Goal: Use online tool/utility: Utilize a website feature to perform a specific function

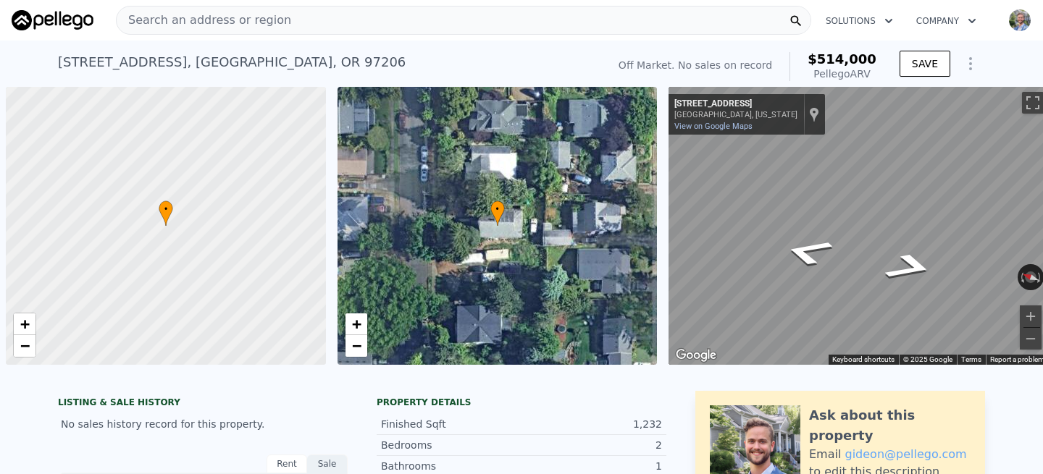
scroll to position [0, 6]
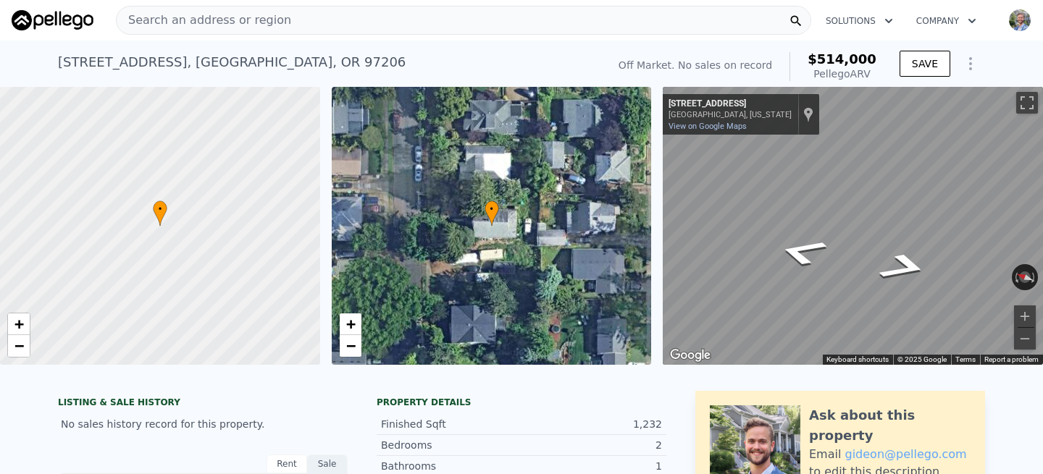
click at [272, 21] on span "Search an address or region" at bounding box center [204, 20] width 175 height 17
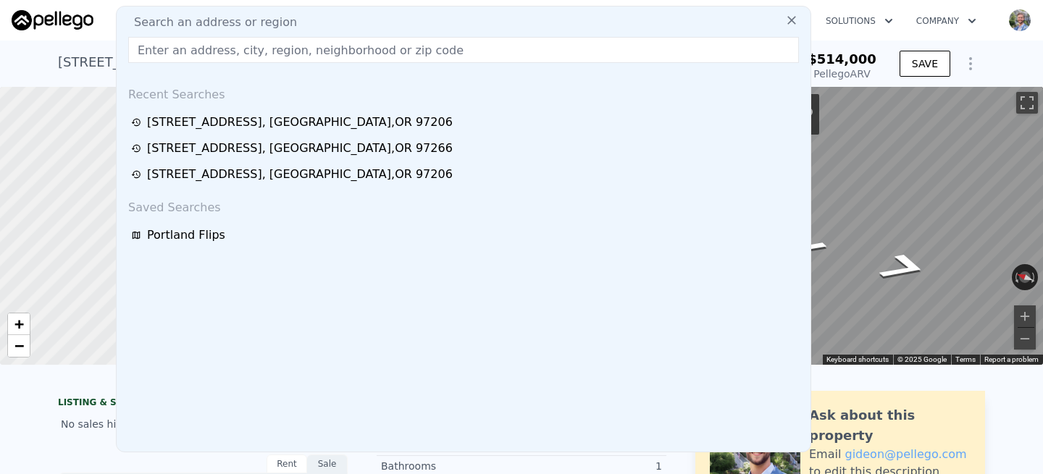
type input "[STREET_ADDRESS]"
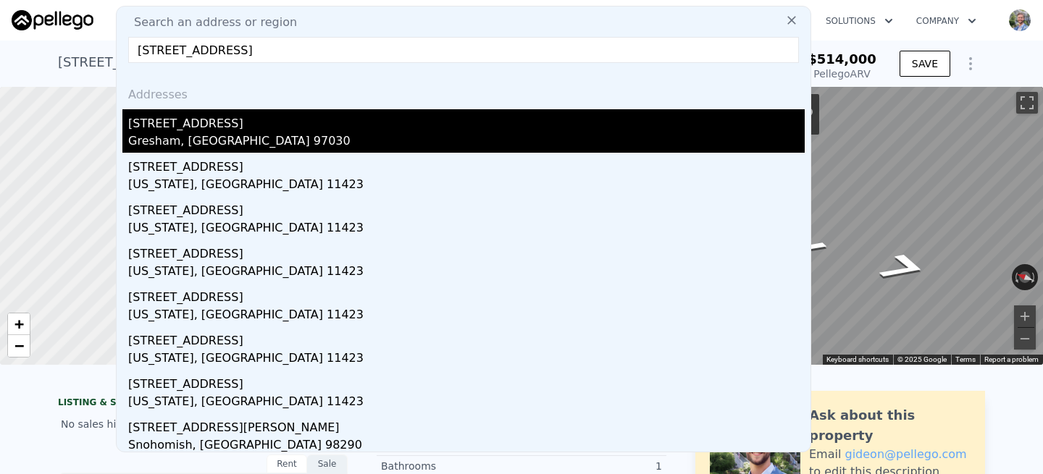
click at [200, 129] on div "[STREET_ADDRESS]" at bounding box center [466, 120] width 676 height 23
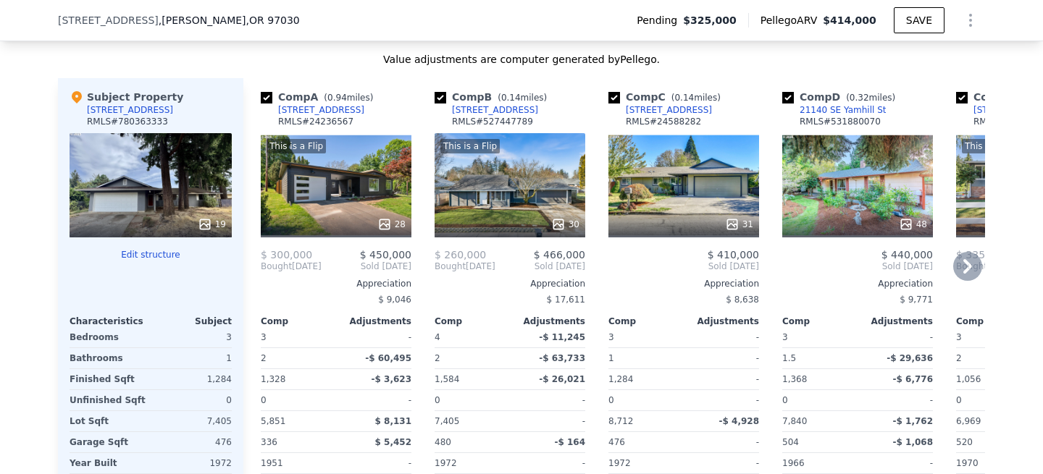
scroll to position [1729, 0]
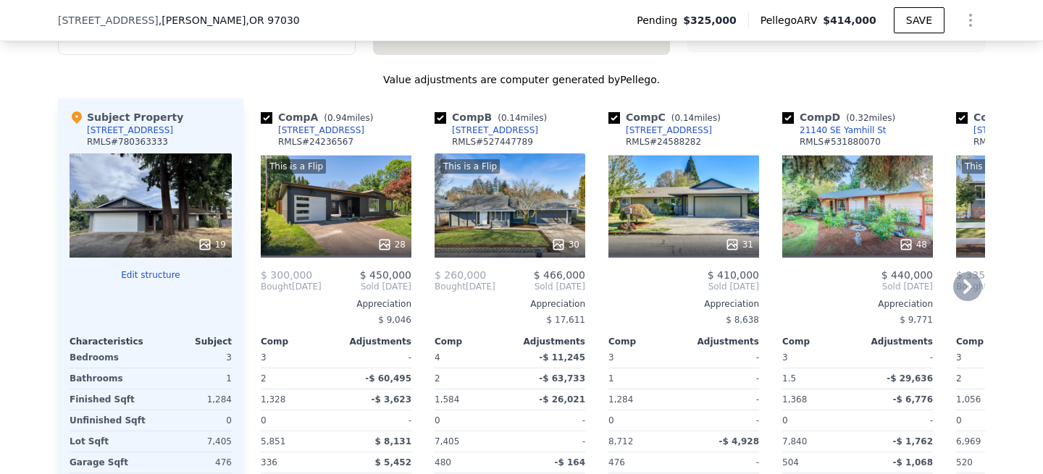
click at [503, 209] on div "This is a Flip 30" at bounding box center [510, 206] width 151 height 104
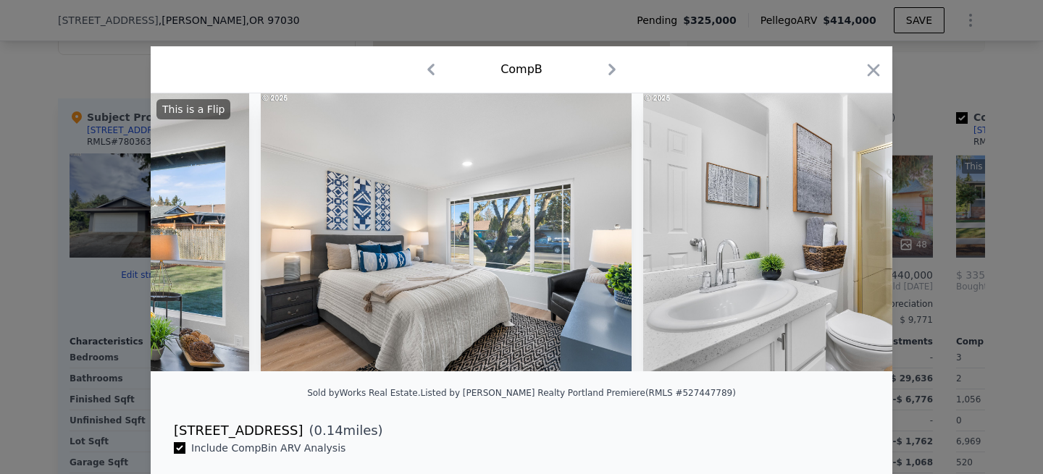
scroll to position [0, 5640]
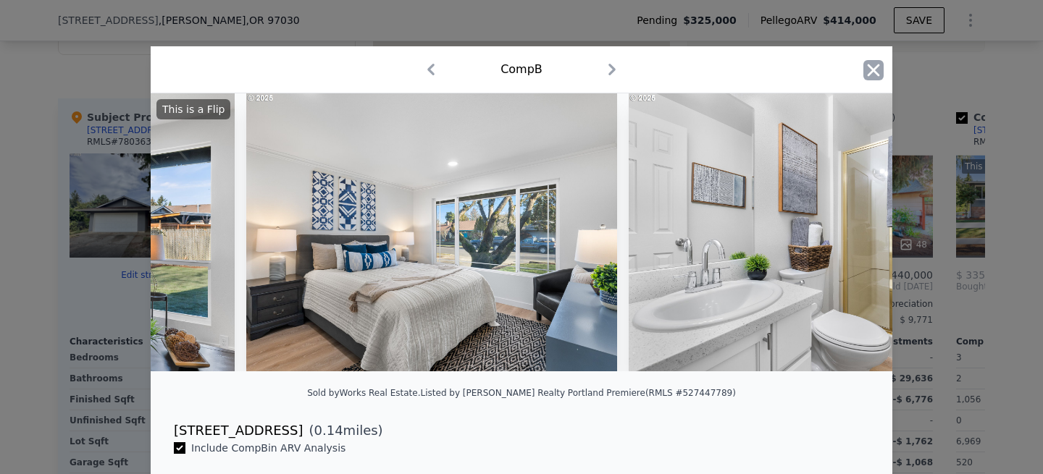
click at [876, 70] on icon "button" at bounding box center [873, 70] width 20 height 20
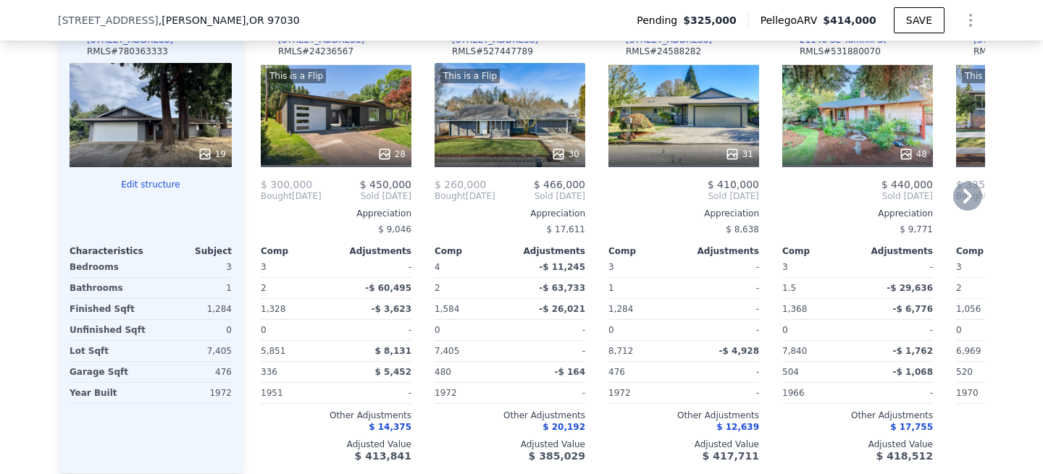
scroll to position [1817, 0]
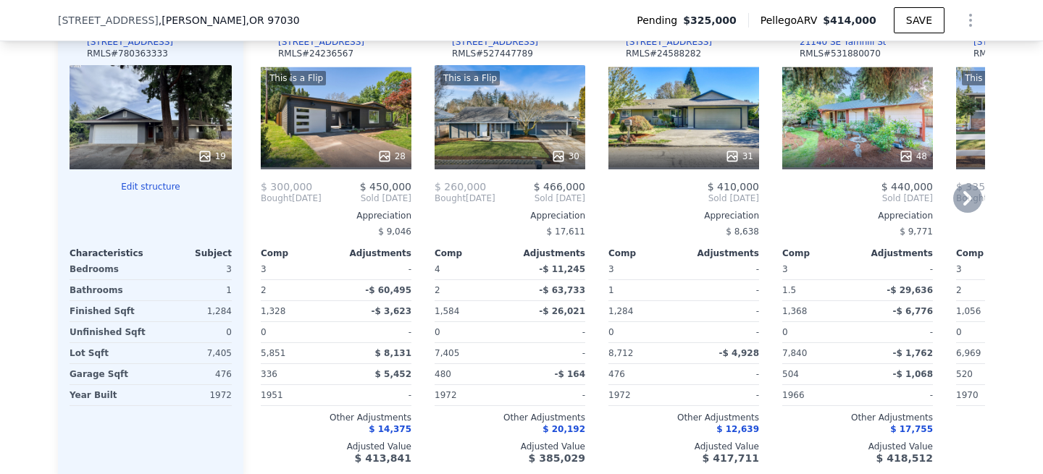
click at [306, 140] on div "This is a Flip 28" at bounding box center [336, 117] width 151 height 104
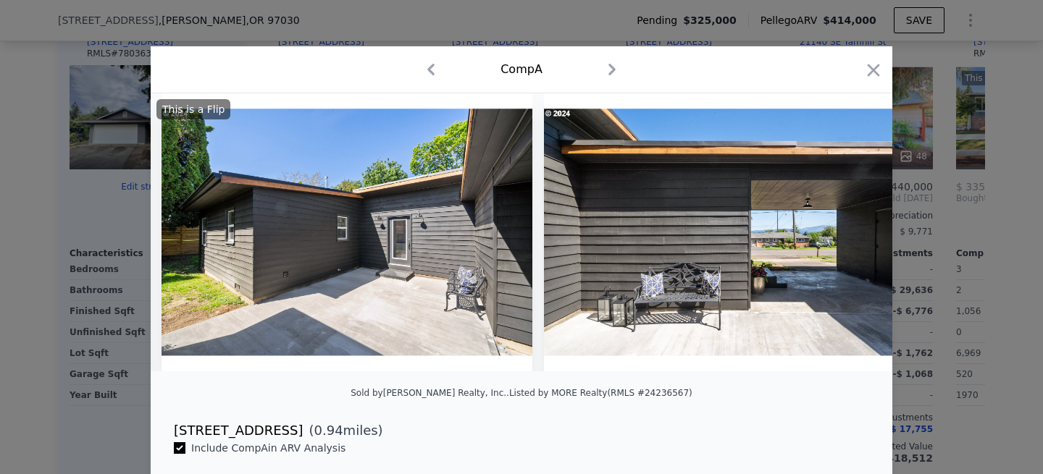
scroll to position [0, 8109]
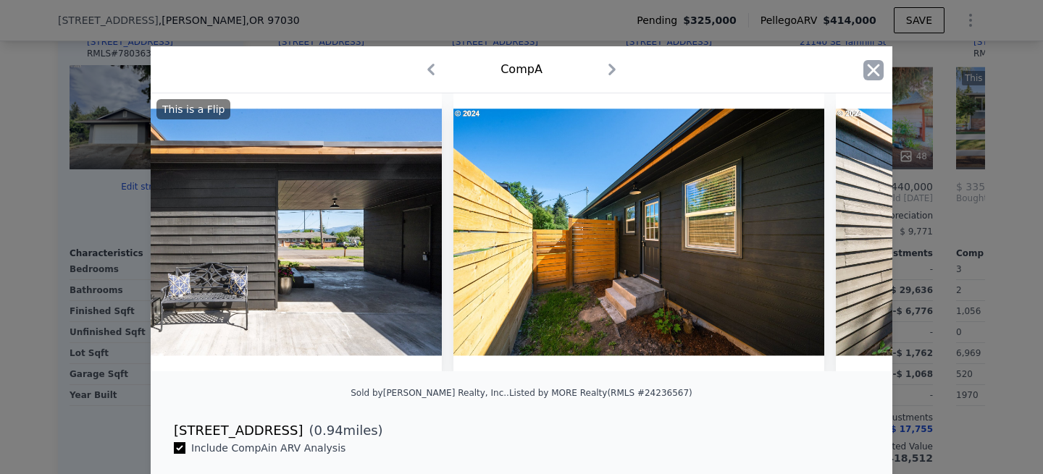
click at [871, 72] on icon "button" at bounding box center [874, 70] width 12 height 12
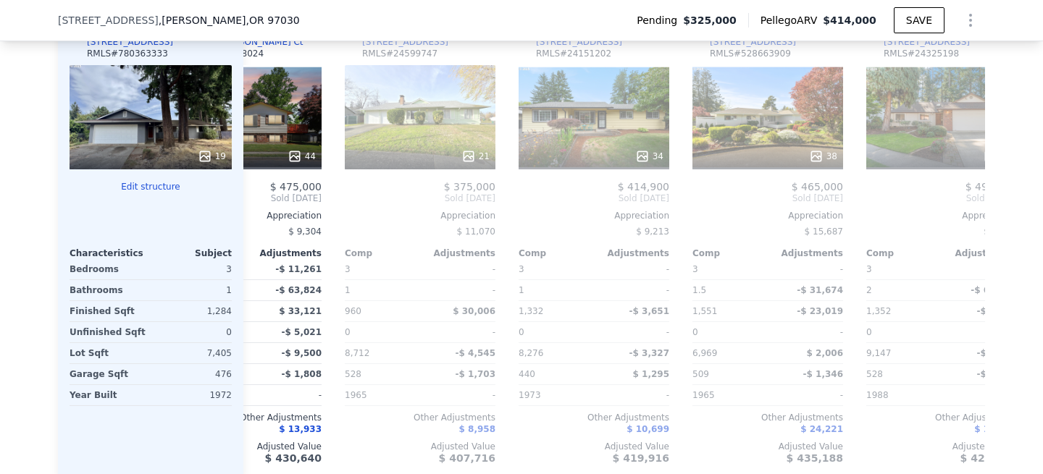
scroll to position [0, 960]
click at [435, 137] on div "21" at bounding box center [419, 117] width 151 height 104
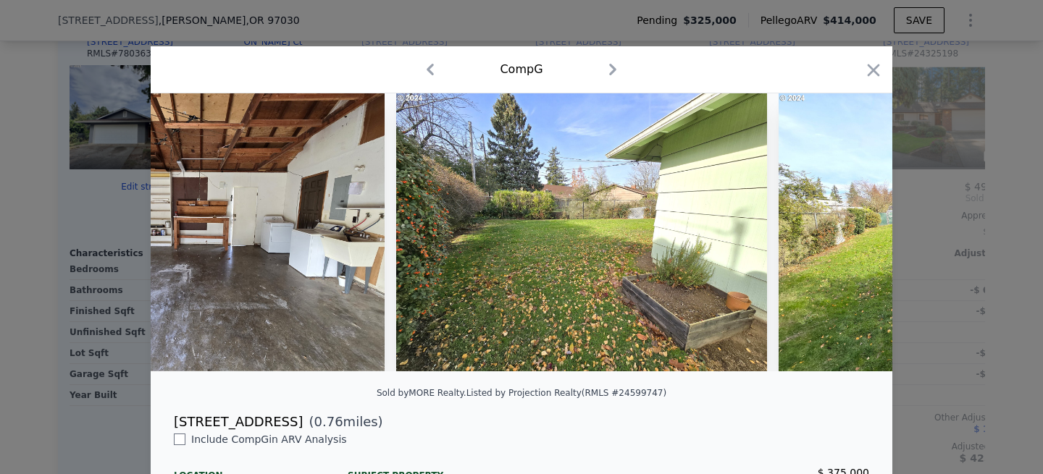
scroll to position [0, 7276]
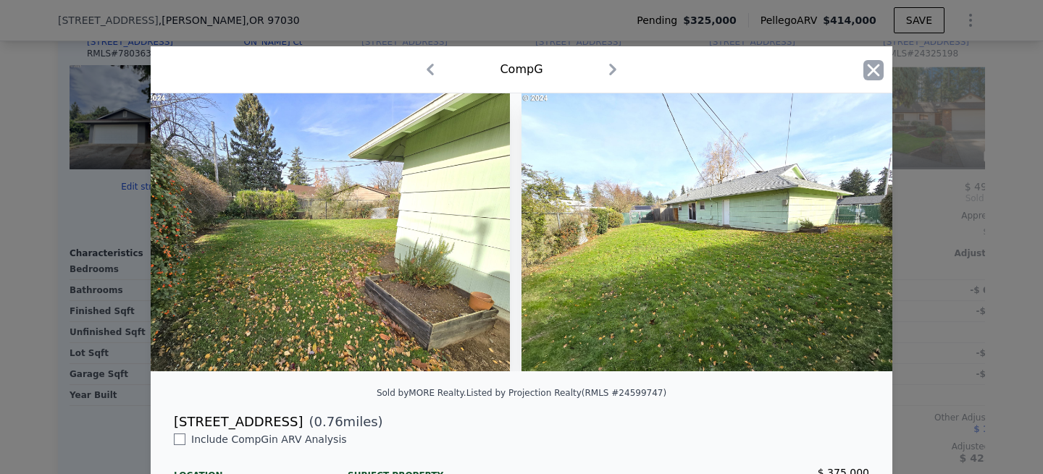
click at [872, 75] on icon "button" at bounding box center [873, 70] width 20 height 20
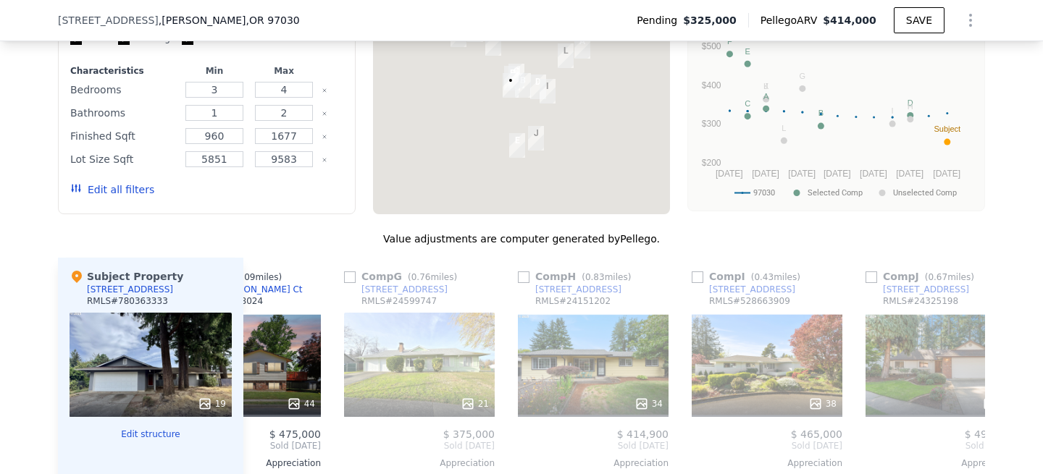
scroll to position [1571, 0]
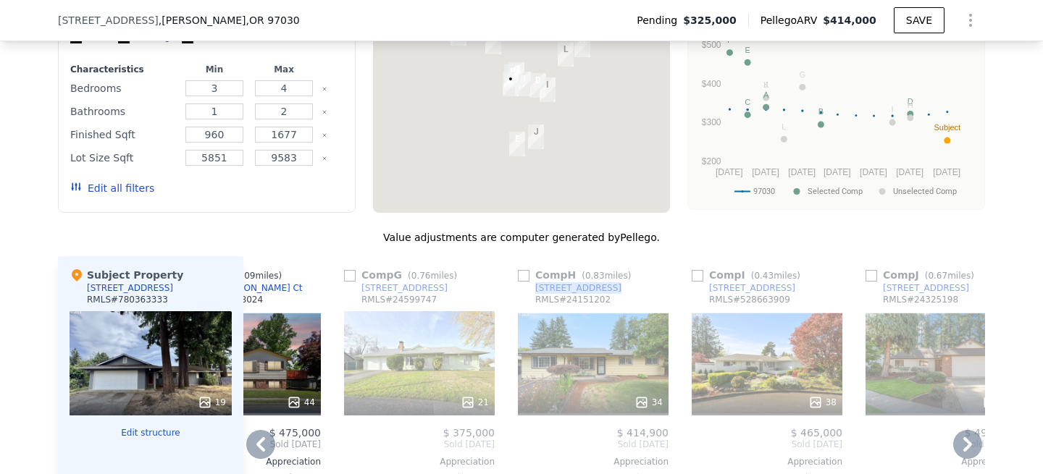
drag, startPoint x: 610, startPoint y: 288, endPoint x: 537, endPoint y: 292, distance: 74.0
click at [537, 292] on div "Comp H ( 0.83 miles) [STREET_ADDRESS] # 24151202" at bounding box center [593, 289] width 151 height 43
copy div "[STREET_ADDRESS]"
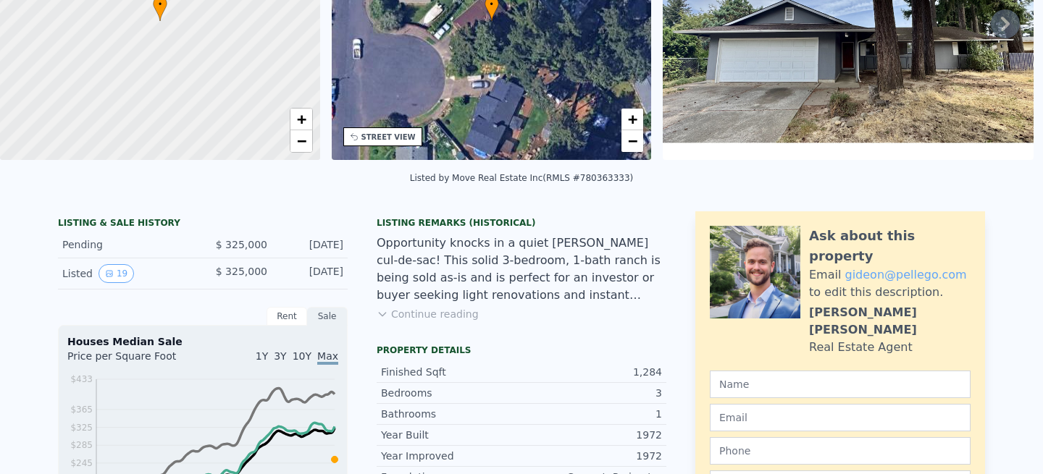
scroll to position [0, 0]
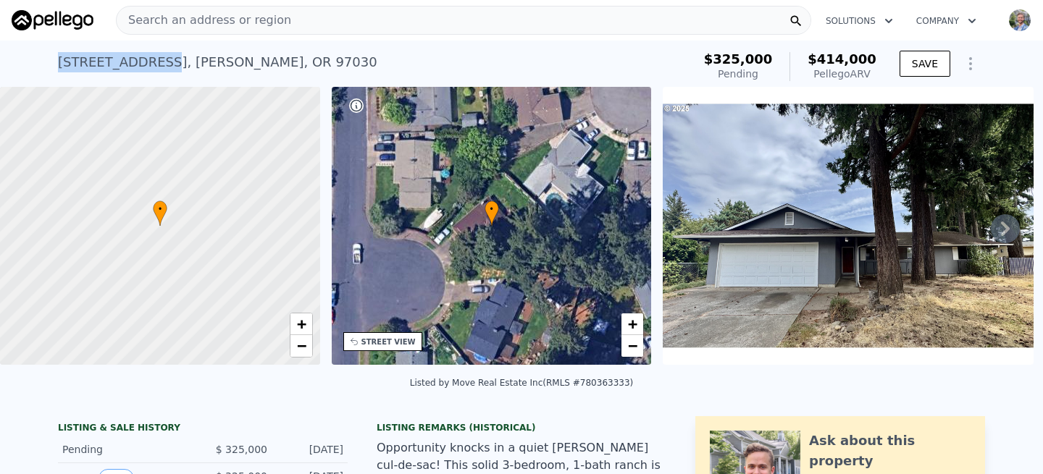
drag, startPoint x: 156, startPoint y: 63, endPoint x: 59, endPoint y: 59, distance: 97.1
click at [59, 59] on div "[STREET_ADDRESS][PERSON_NAME]" at bounding box center [217, 62] width 319 height 20
copy div "[STREET_ADDRESS]"
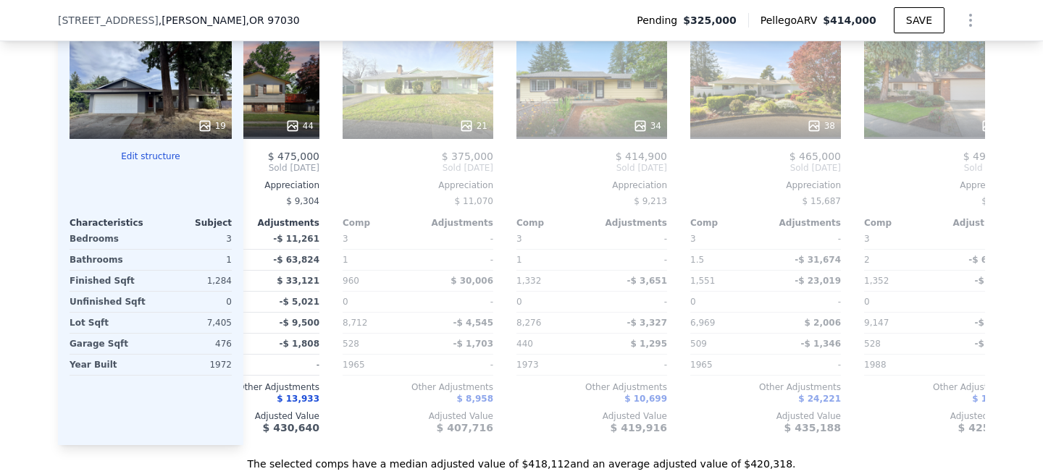
scroll to position [1822, 0]
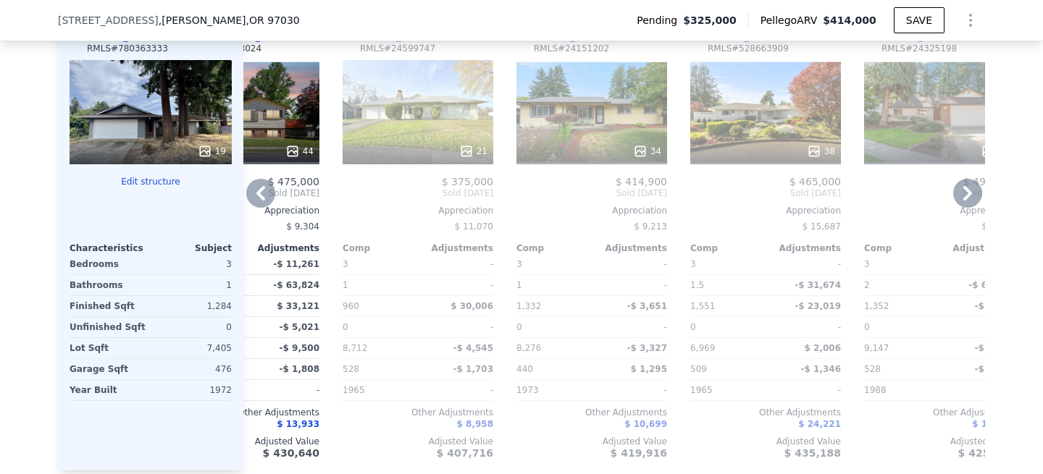
click at [775, 102] on div "38" at bounding box center [765, 112] width 151 height 104
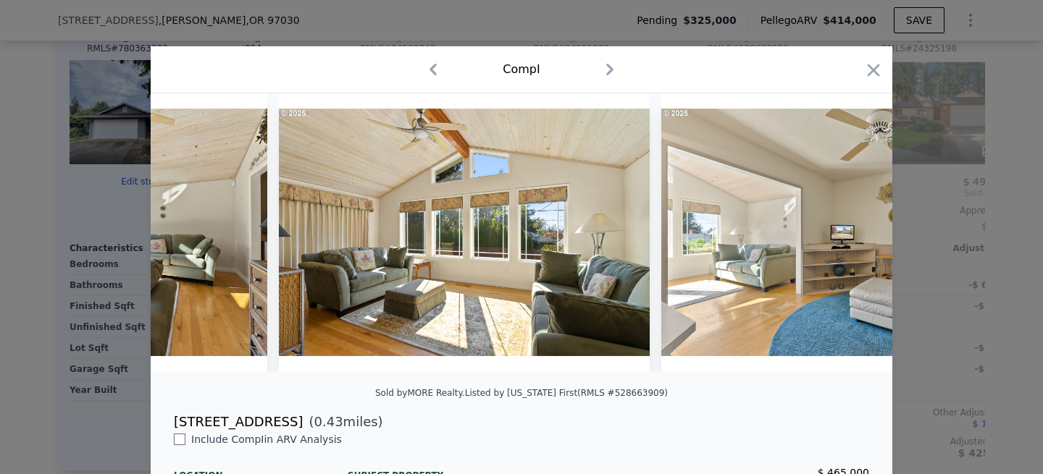
scroll to position [0, 8445]
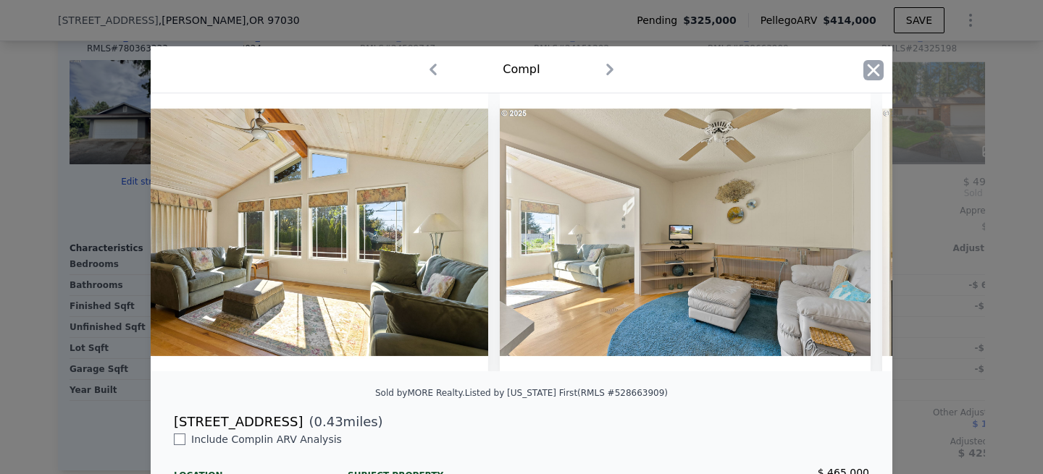
click at [870, 75] on icon "button" at bounding box center [873, 70] width 20 height 20
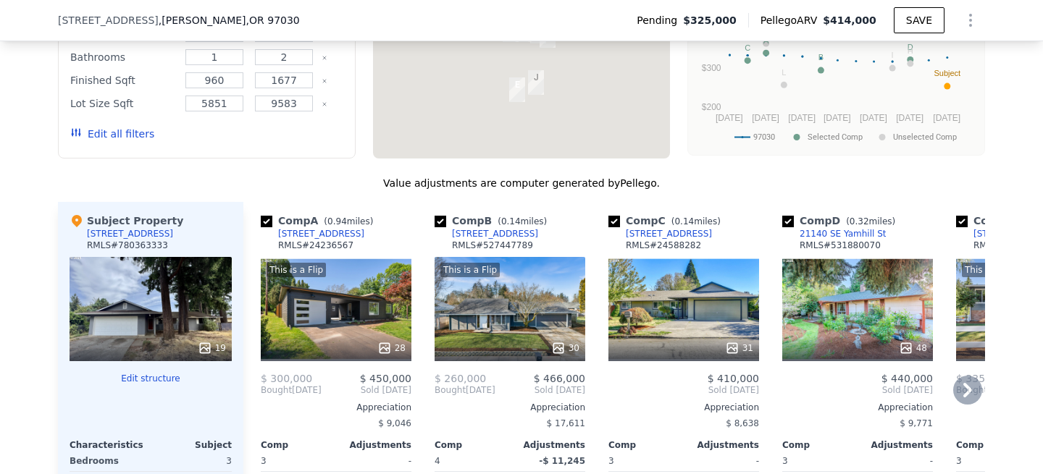
scroll to position [1624, 0]
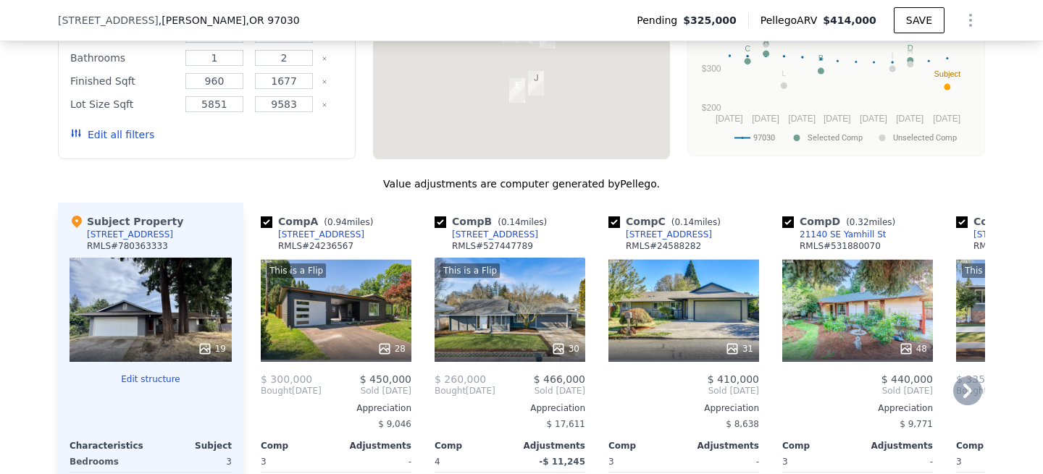
click at [684, 307] on div "31" at bounding box center [683, 310] width 151 height 104
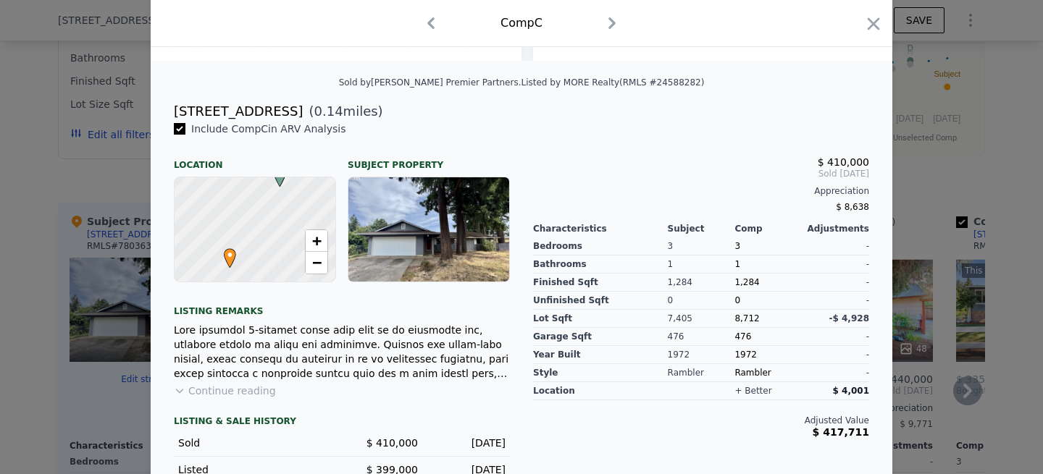
scroll to position [322, 0]
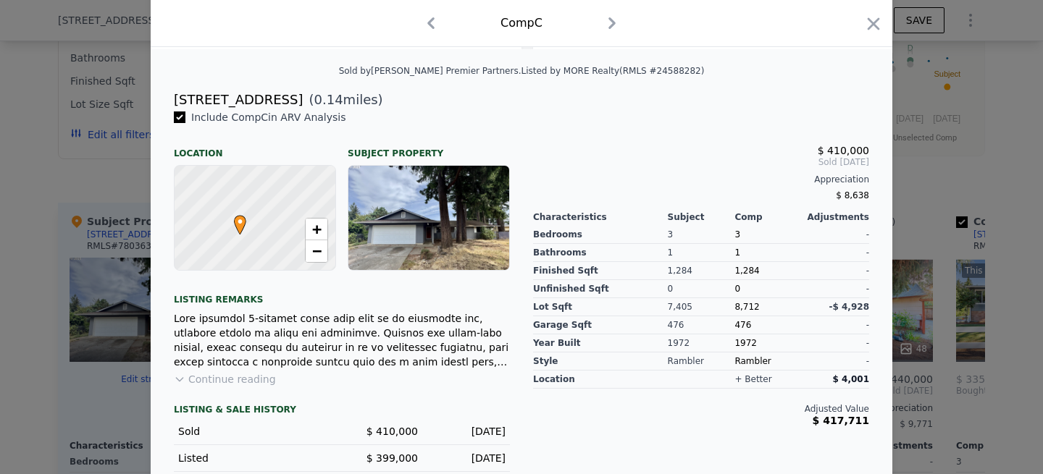
drag, startPoint x: 266, startPoint y: 217, endPoint x: 276, endPoint y: 196, distance: 23.3
click at [276, 196] on div at bounding box center [255, 218] width 193 height 125
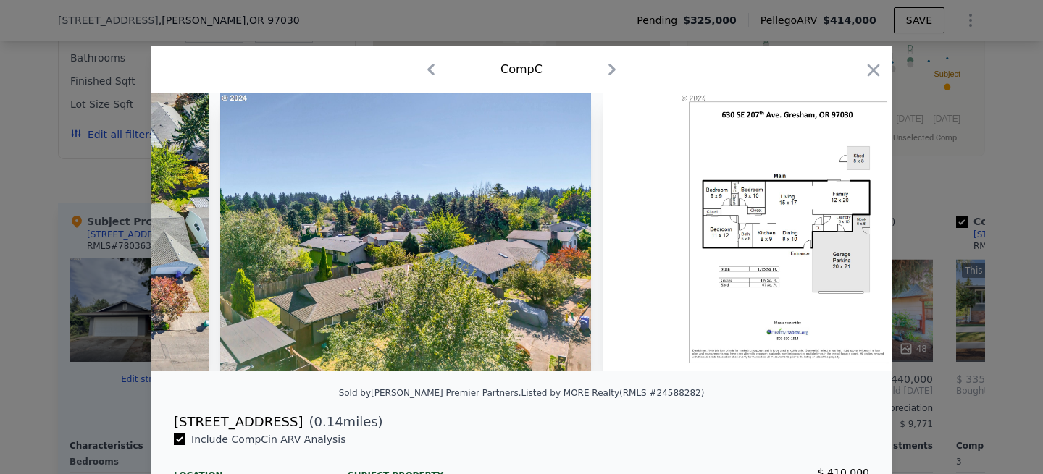
scroll to position [0, 11100]
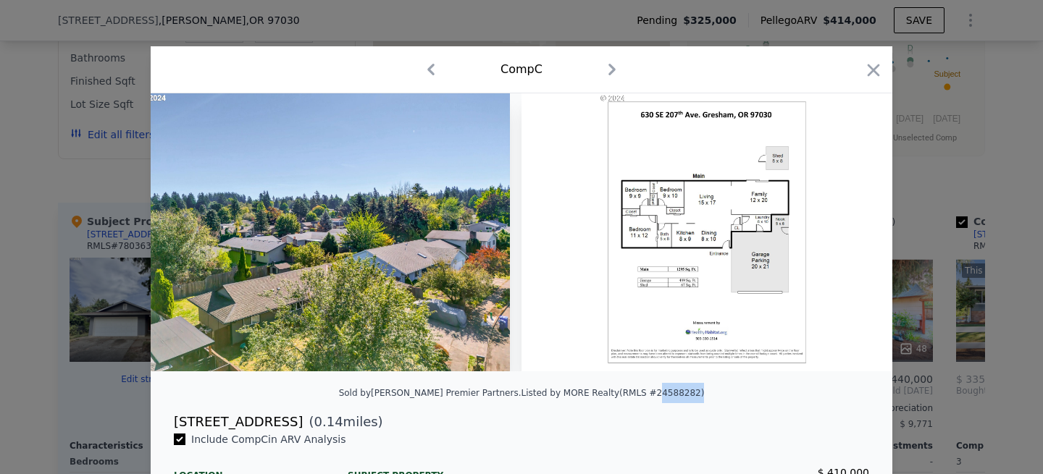
drag, startPoint x: 689, startPoint y: 396, endPoint x: 645, endPoint y: 398, distance: 44.2
click at [645, 398] on div "Sold by [PERSON_NAME] Premier Partners . Listed by MORE Realty (RMLS #24588282)" at bounding box center [522, 397] width 742 height 29
copy div "24588282"
click at [867, 67] on icon "button" at bounding box center [873, 70] width 20 height 20
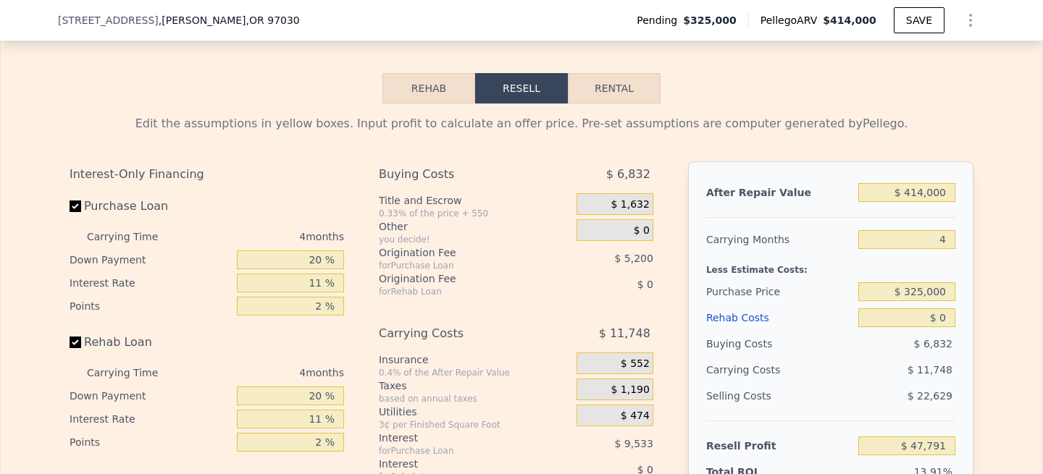
scroll to position [2380, 0]
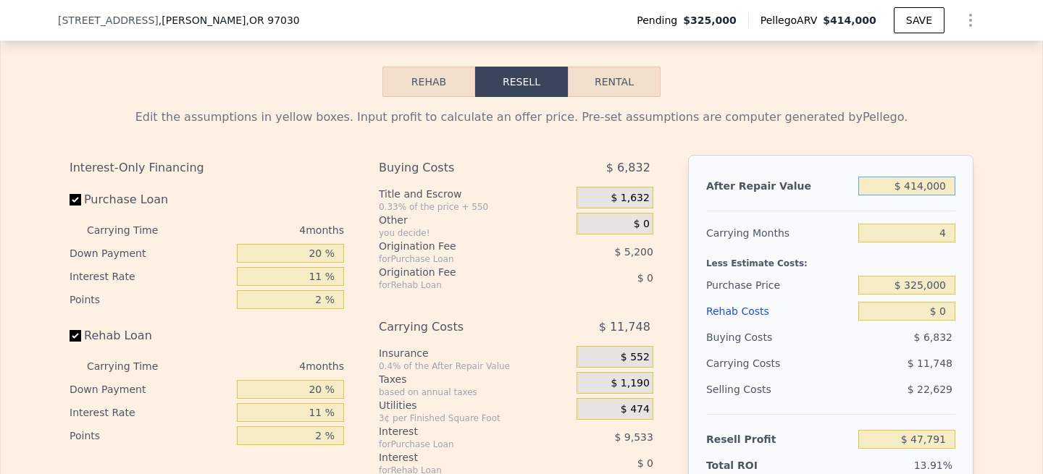
click at [923, 188] on input "$ 414,000" at bounding box center [906, 186] width 97 height 19
type input "$ 4,000"
type input "-$ 339,796"
type input "$ 405,000"
type input "$ 39,283"
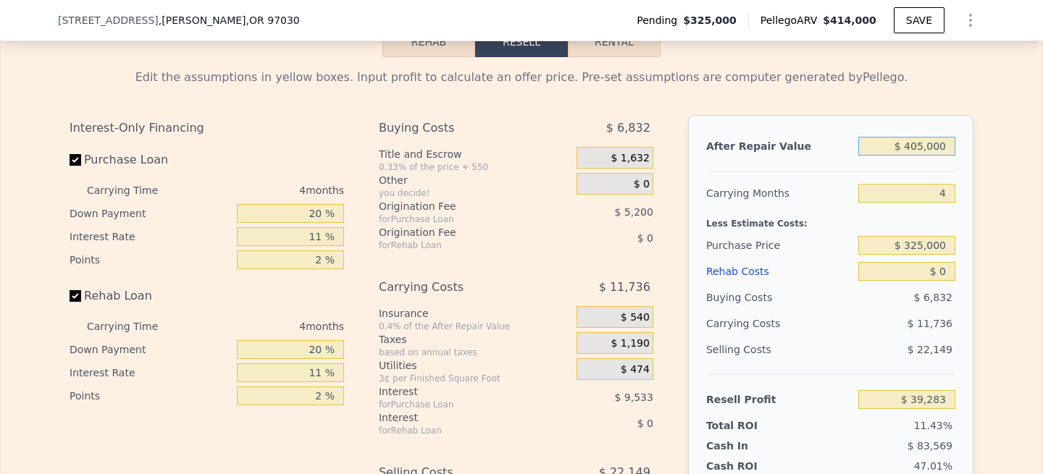
scroll to position [2422, 0]
type input "$ 405,000"
click at [944, 270] on input "$ 0" at bounding box center [906, 270] width 97 height 19
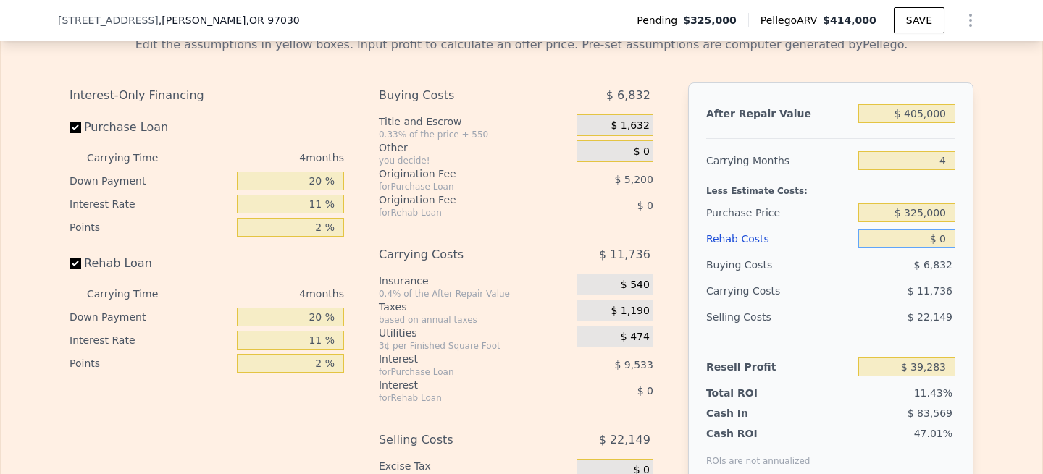
scroll to position [2455, 0]
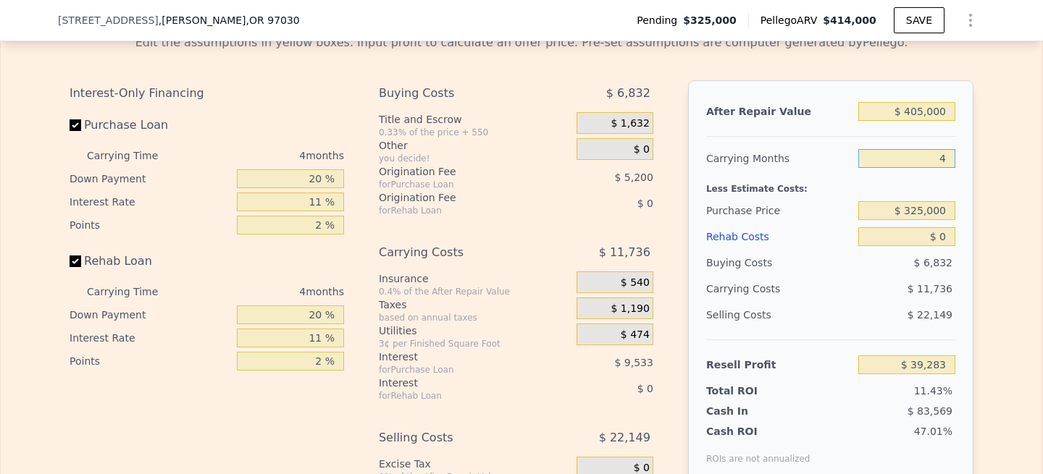
click at [948, 156] on input "4" at bounding box center [906, 158] width 97 height 19
type input "2"
type input "$ 45,151"
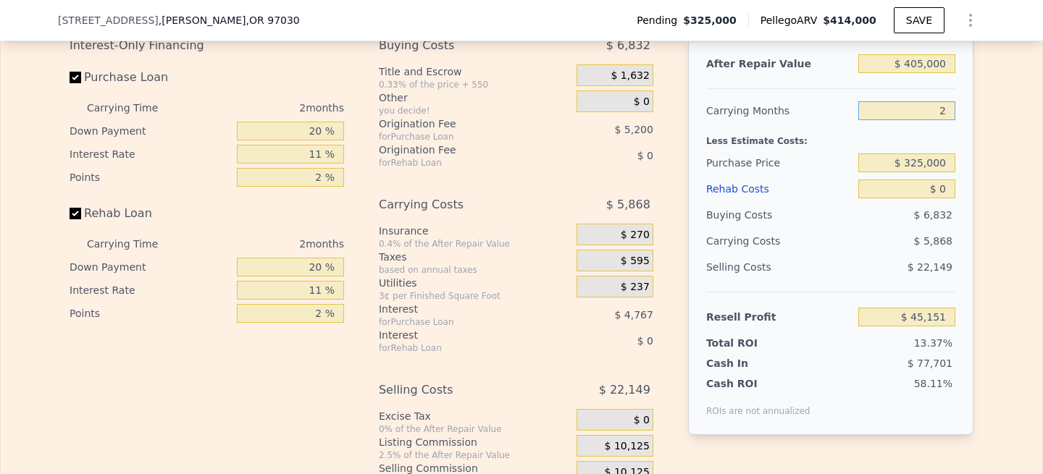
scroll to position [2504, 0]
type input "2"
click at [940, 186] on input "$ 0" at bounding box center [906, 187] width 97 height 19
type input "$ 20"
type input "$ 45,131"
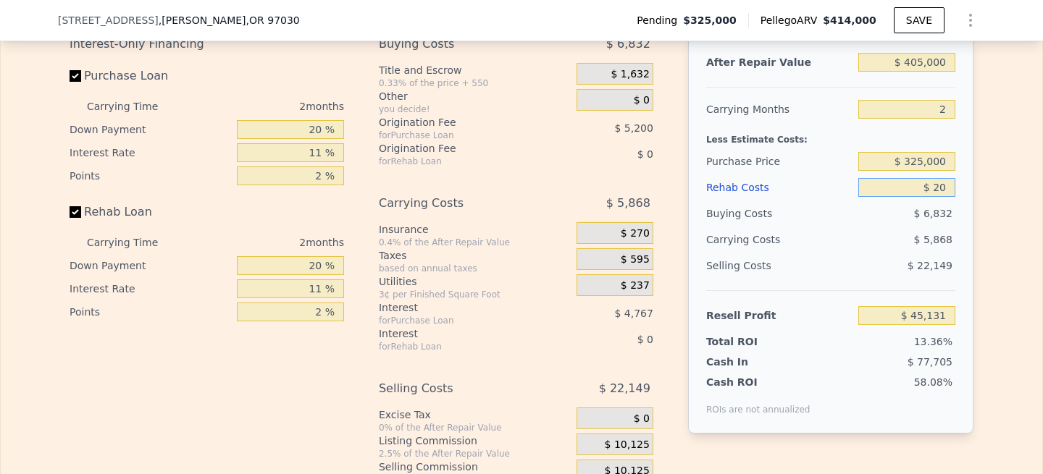
type input "$ 200"
type input "$ 44,946"
type input "$ 2,000"
type input "$ 43,089"
click at [974, 177] on div "Edit the assumptions in yellow boxes. Input profit to calculate an offer price.…" at bounding box center [521, 242] width 927 height 539
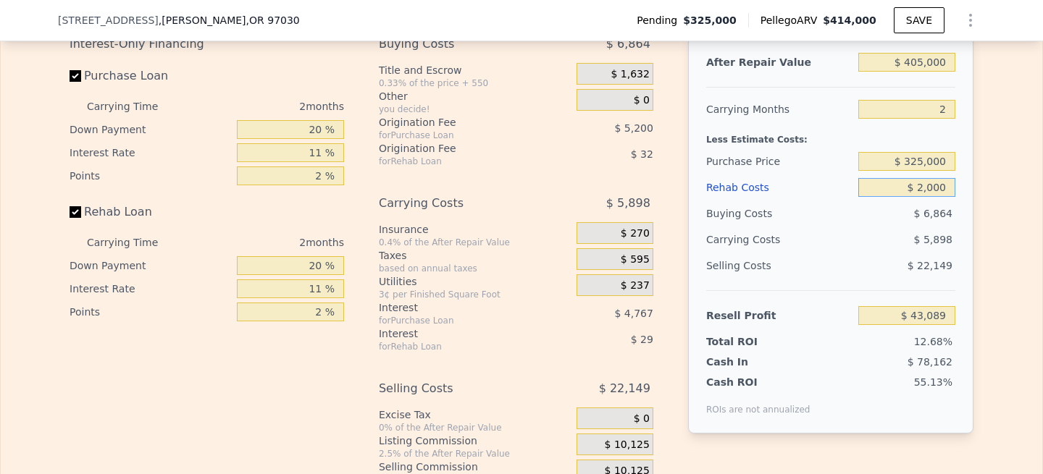
click at [924, 187] on input "$ 2,000" at bounding box center [906, 187] width 97 height 19
type input "$ 20,000"
type input "$ 24,537"
type input "$ 20,000"
click at [970, 192] on div "After Repair Value $ 405,000 Carrying Months 2 Less Estimate Costs: Purchase Pr…" at bounding box center [830, 232] width 285 height 403
